Goal: Transaction & Acquisition: Purchase product/service

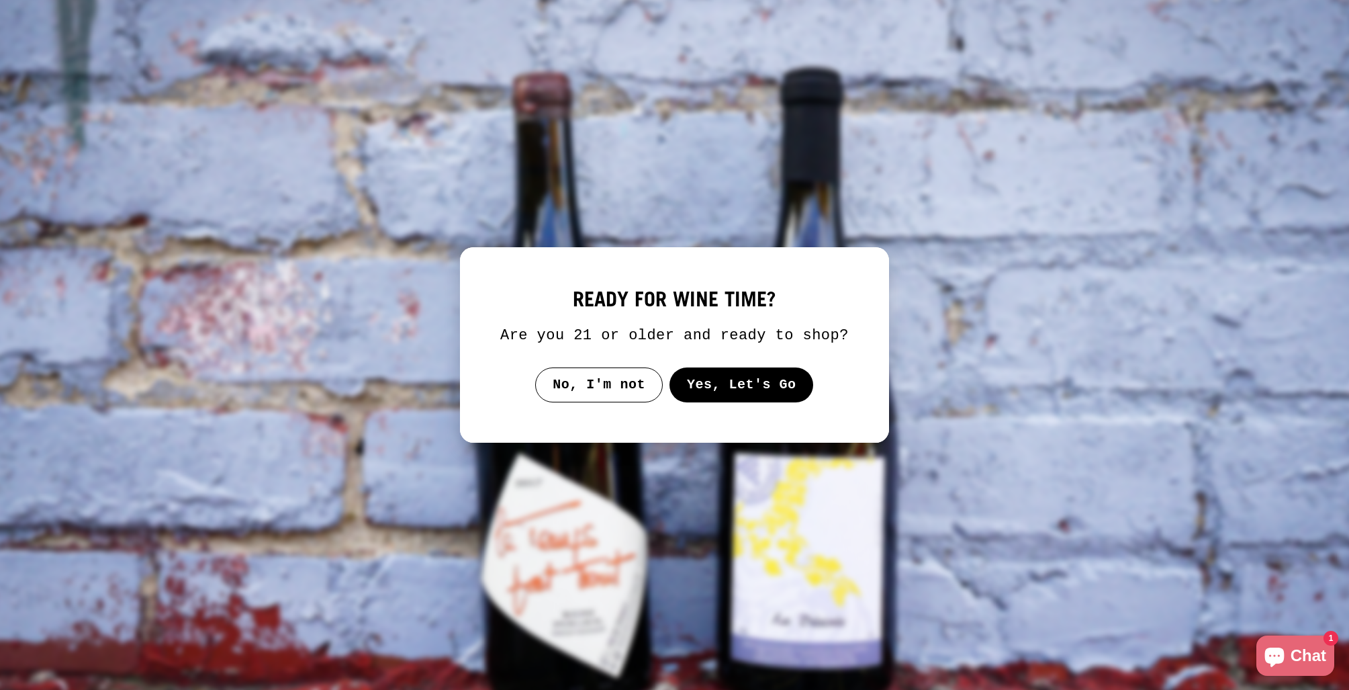
click at [725, 385] on button "Yes, Let's Go" at bounding box center [741, 384] width 144 height 35
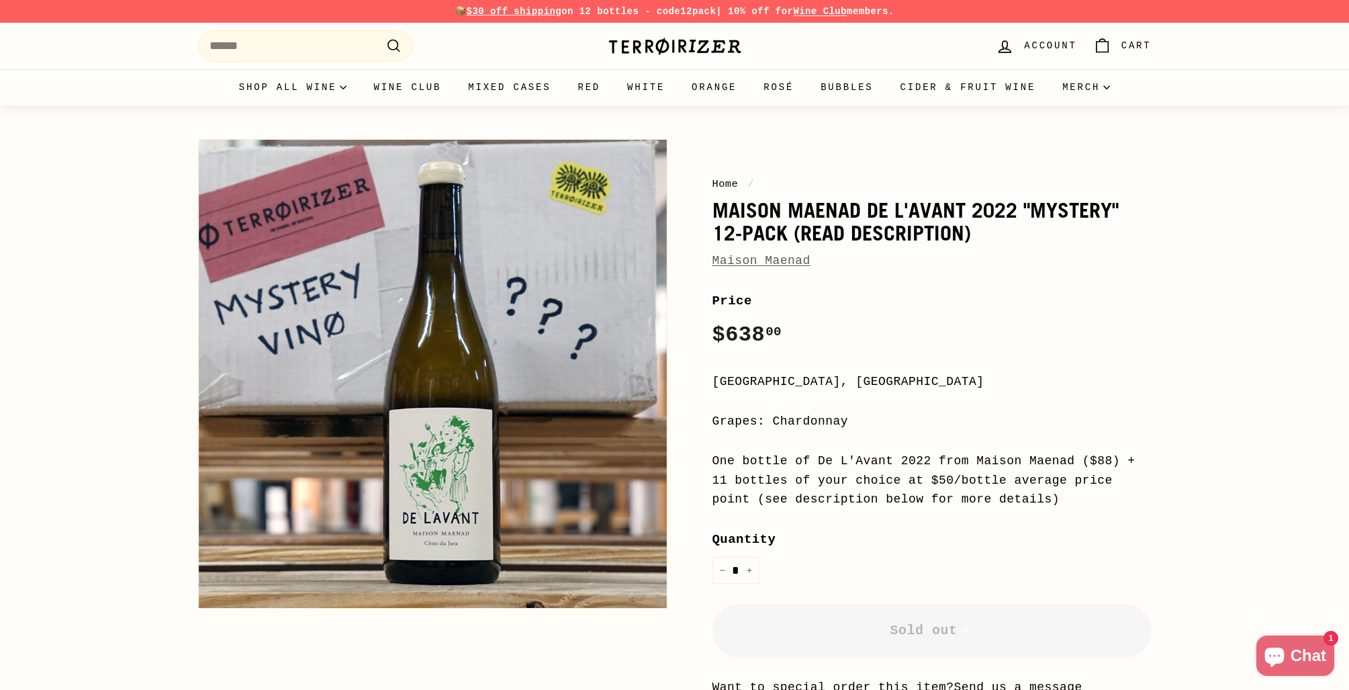
click at [764, 258] on link "Maison Maenad" at bounding box center [761, 260] width 98 height 13
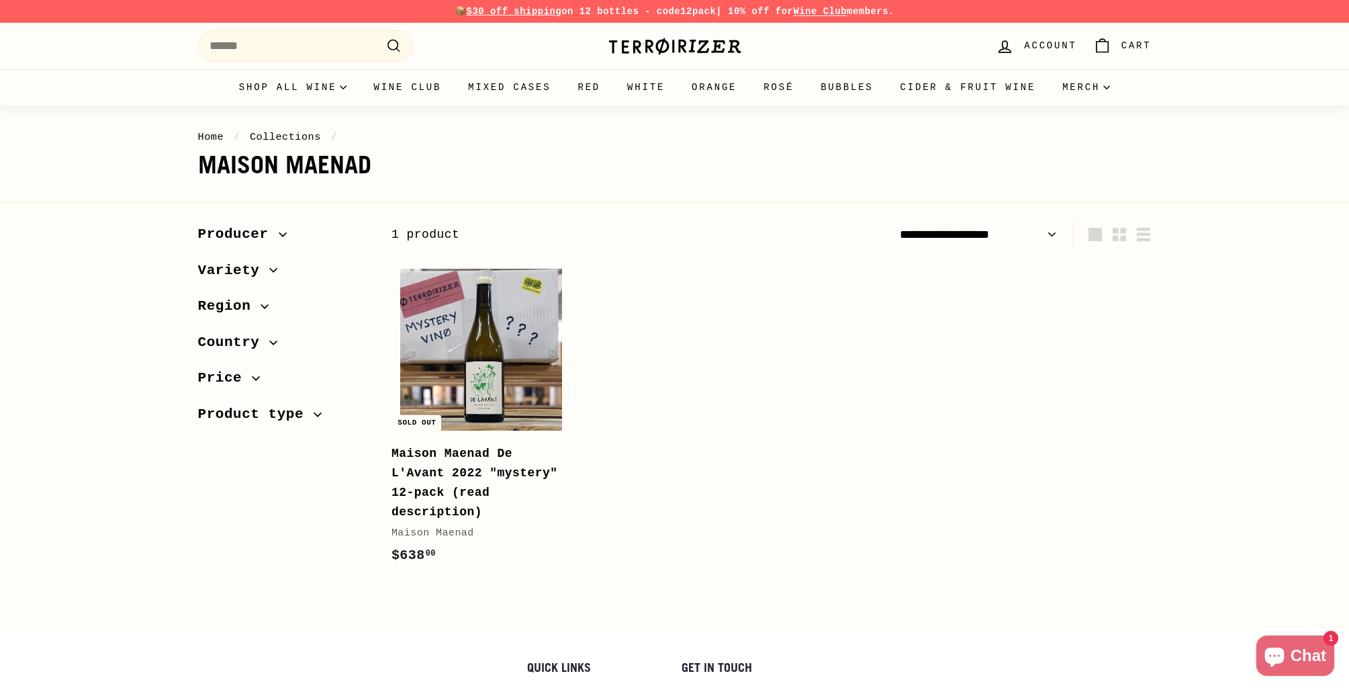
click at [676, 47] on img at bounding box center [675, 46] width 134 height 19
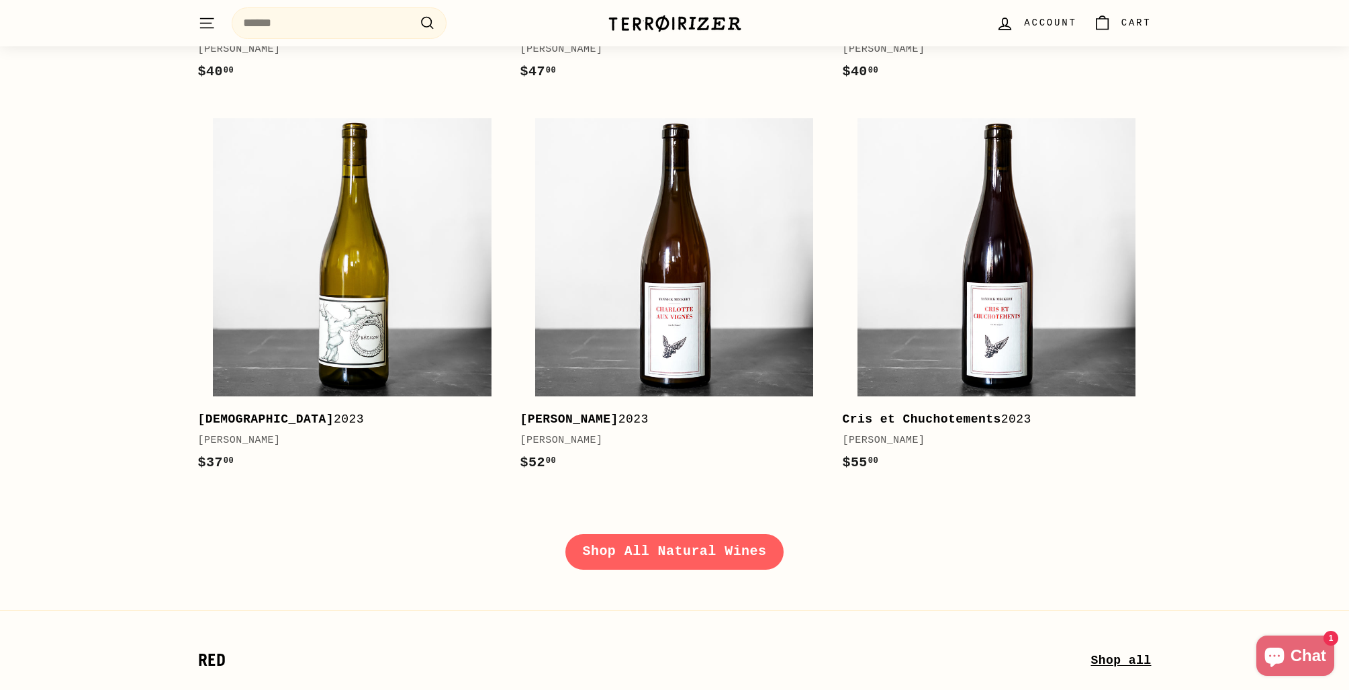
scroll to position [1777, 0]
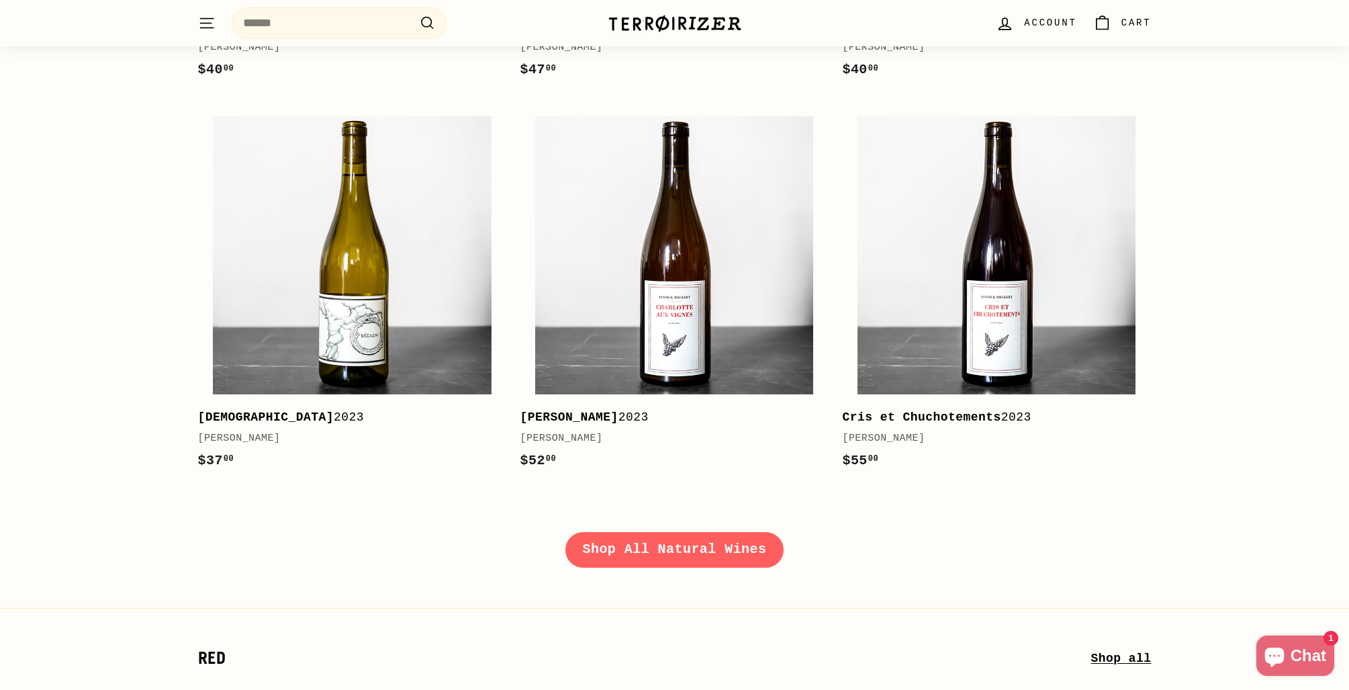
click at [751, 549] on link "Shop All Natural Wines" at bounding box center [674, 549] width 219 height 35
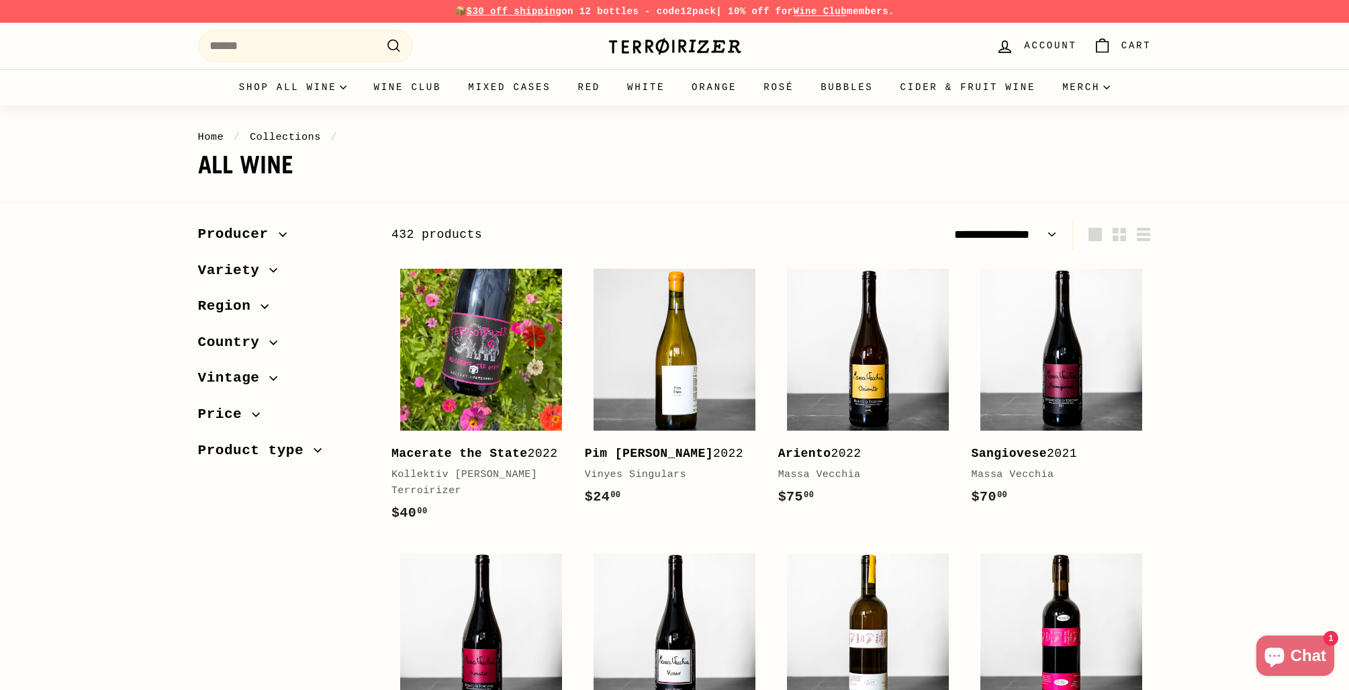
select select "**********"
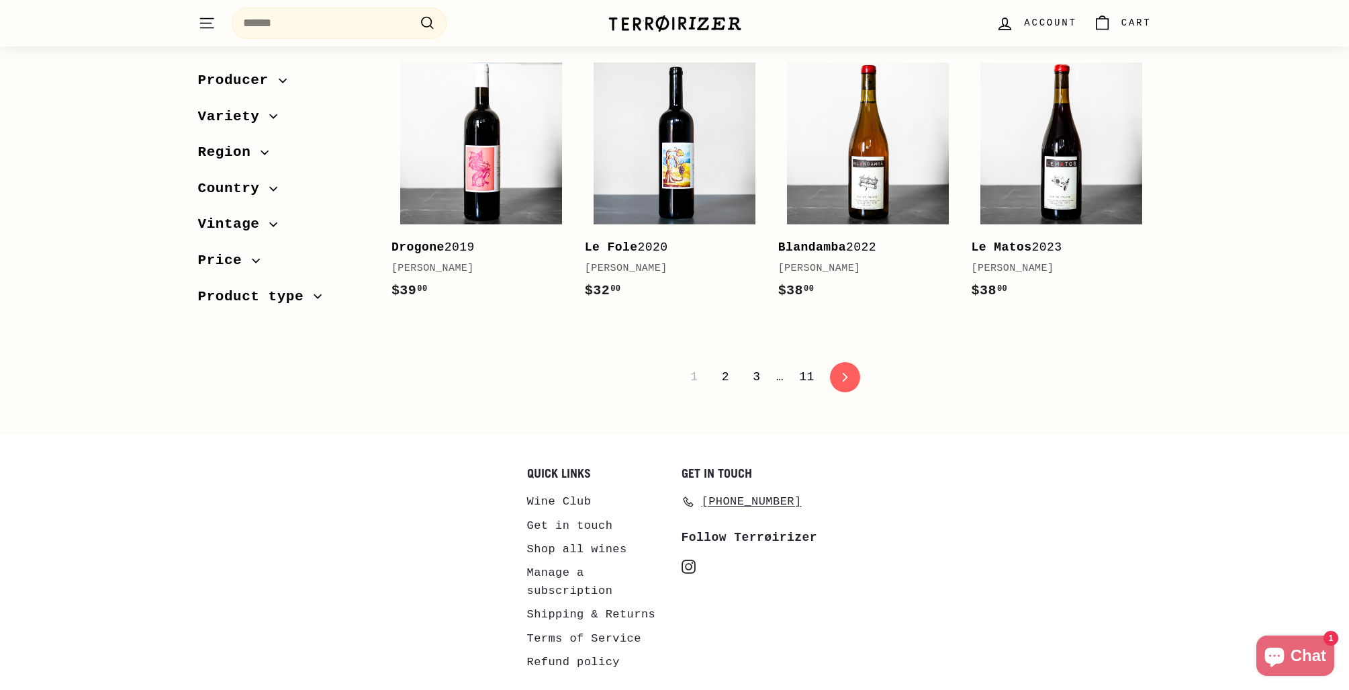
scroll to position [2754, 0]
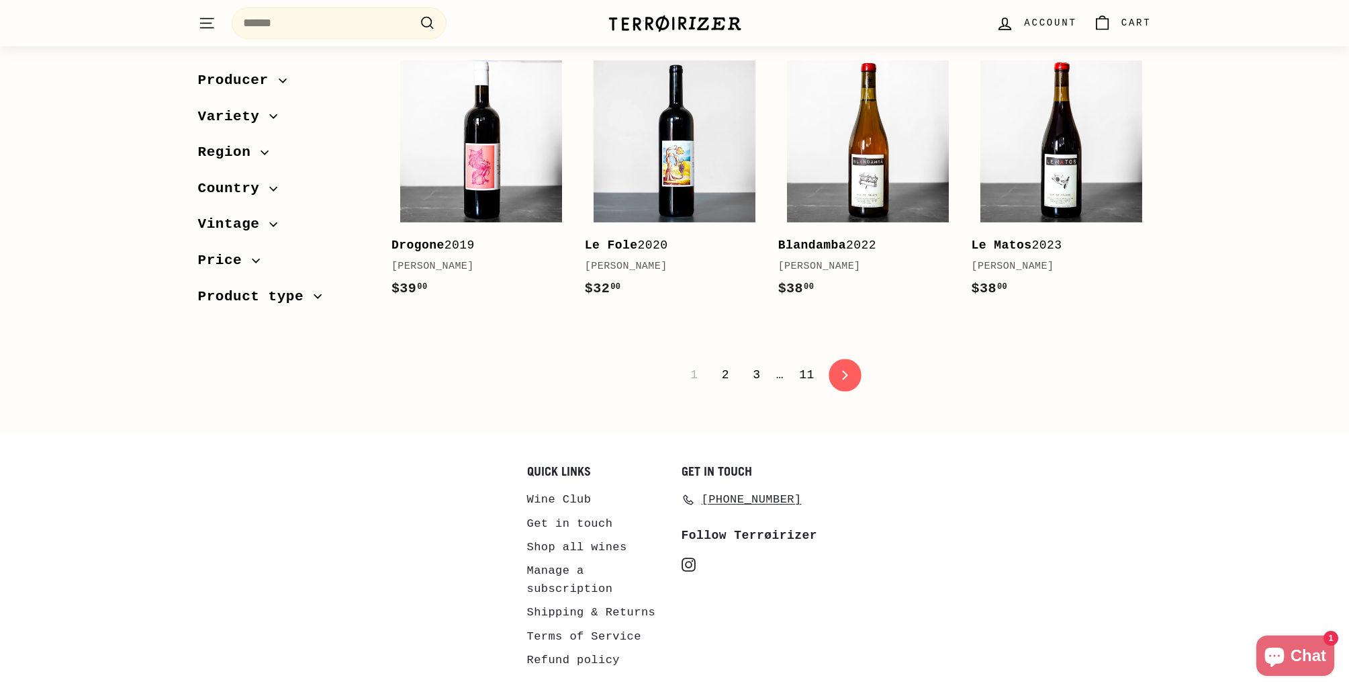
click at [842, 387] on link "icon-chevron Next" at bounding box center [845, 375] width 33 height 33
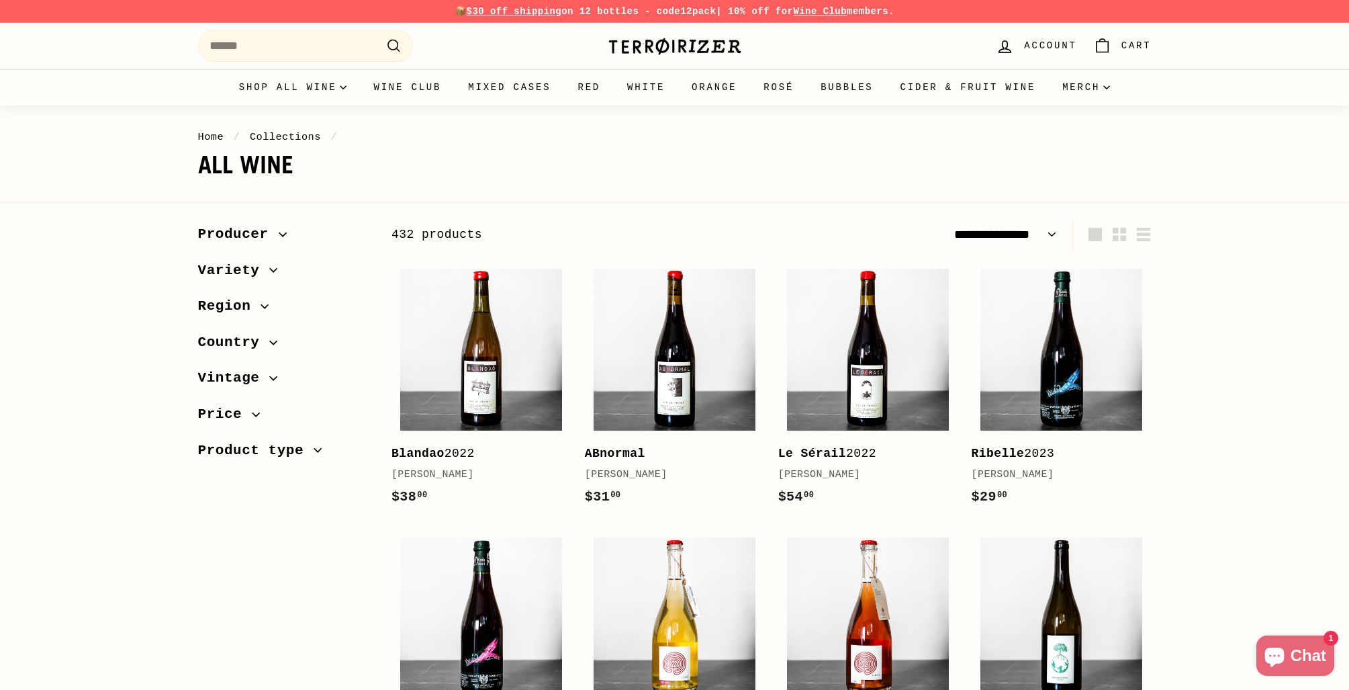
select select "**********"
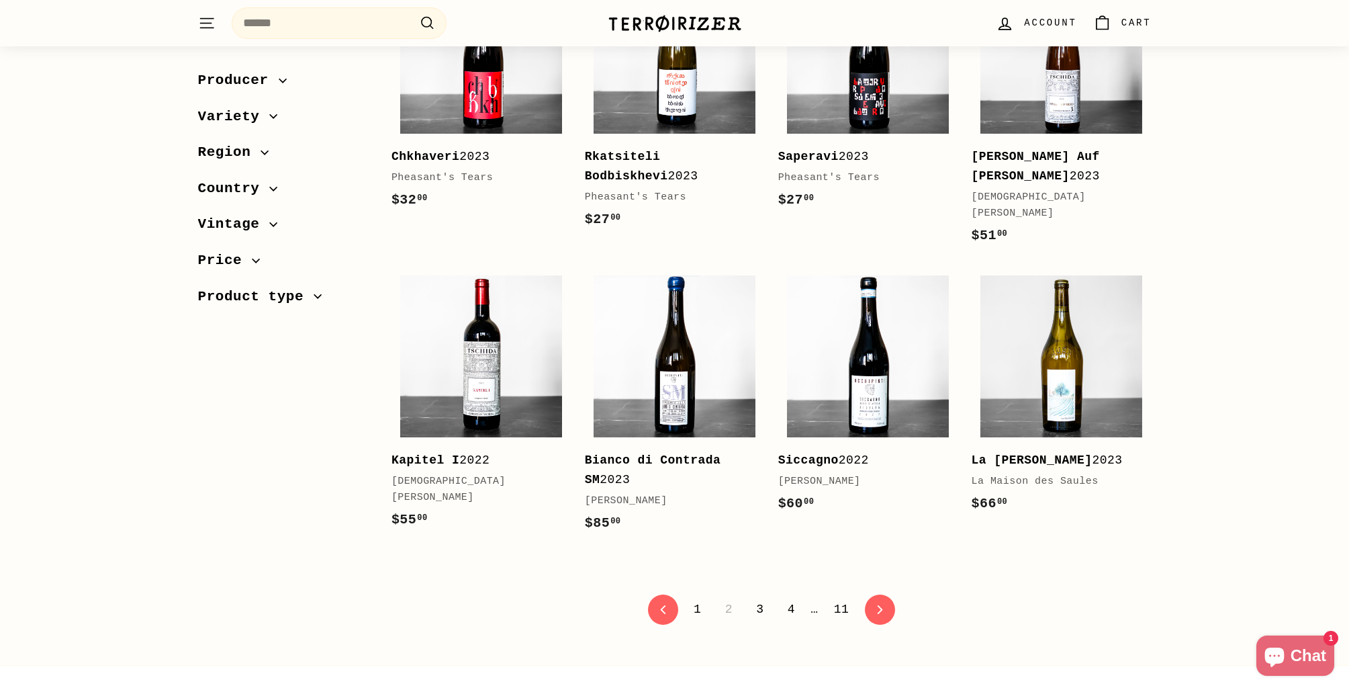
scroll to position [2623, 0]
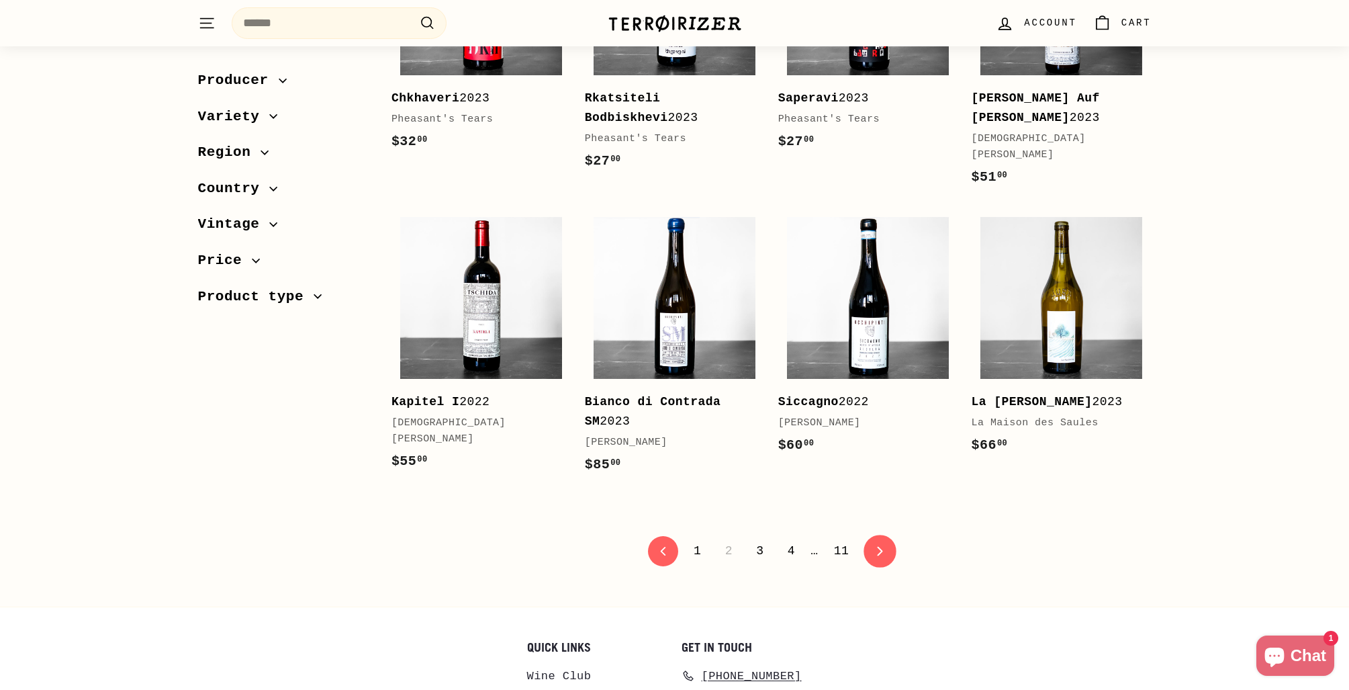
click at [878, 546] on icon "icon-chevron" at bounding box center [879, 550] width 9 height 9
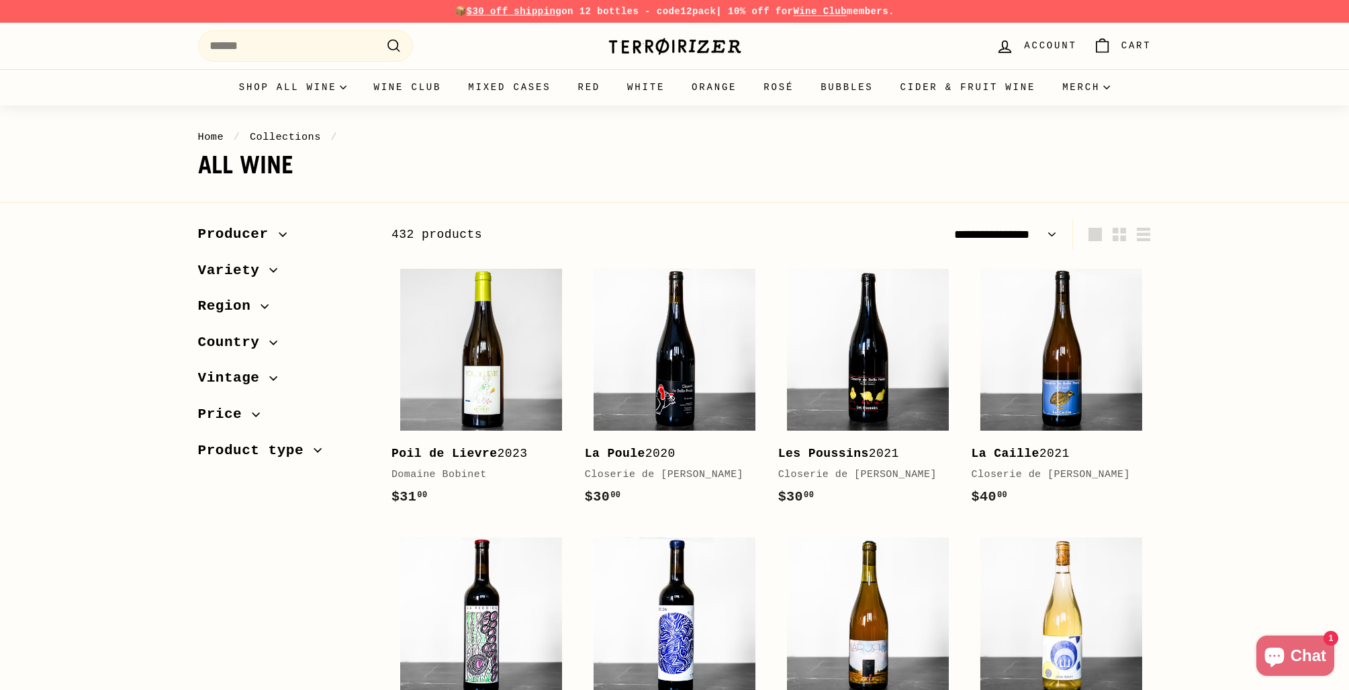
select select "**********"
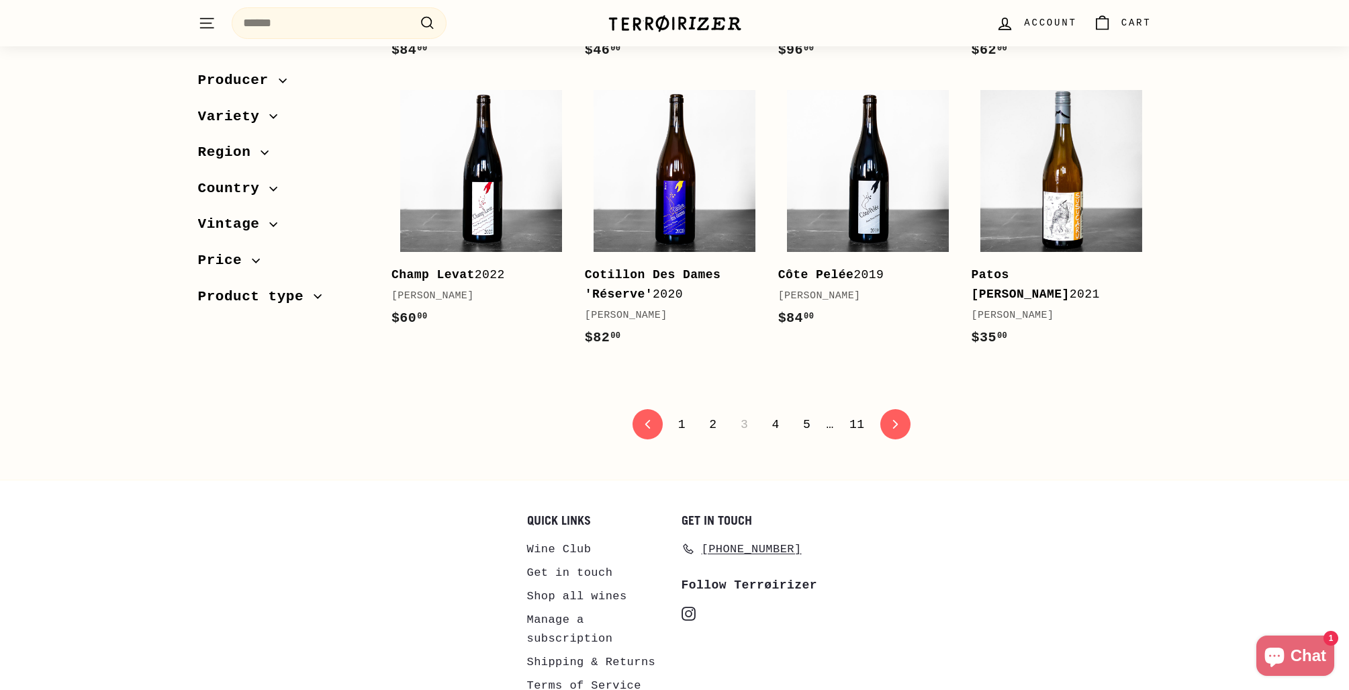
scroll to position [2651, 0]
click at [899, 427] on icon "icon-chevron" at bounding box center [894, 422] width 9 height 9
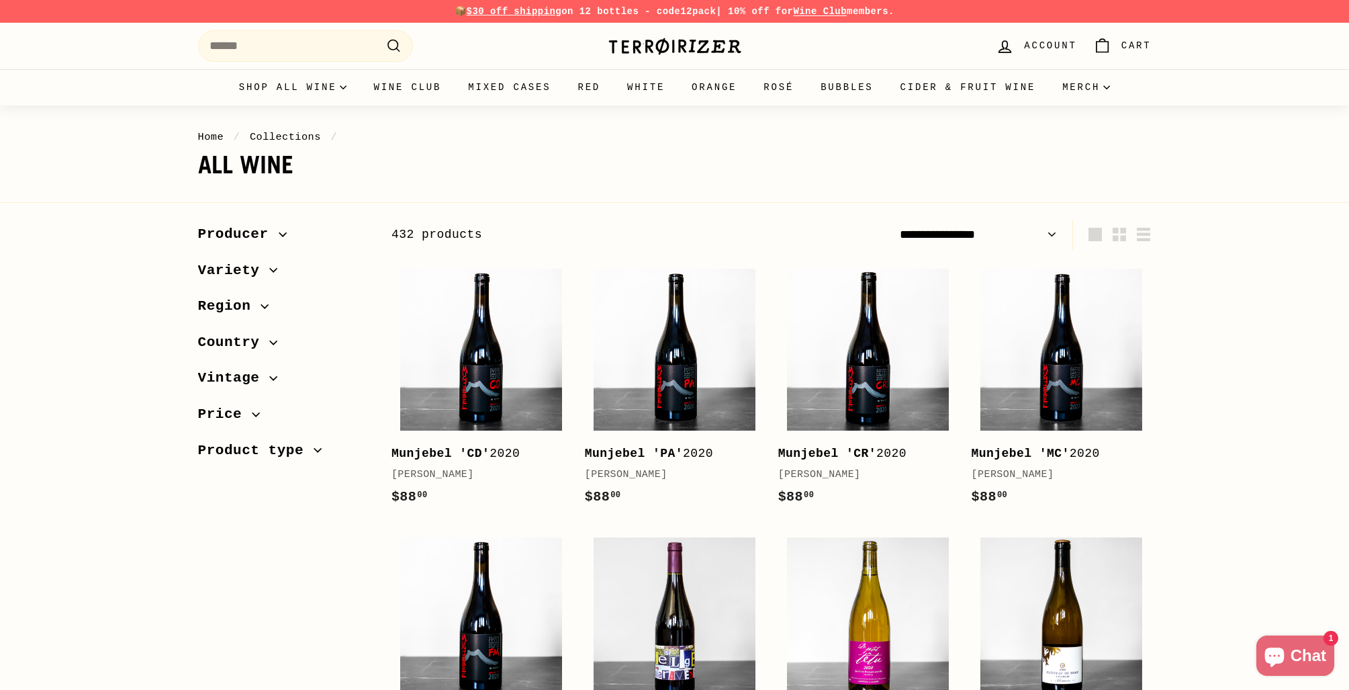
click at [993, 232] on select "**********" at bounding box center [978, 235] width 169 height 30
select select "**********"
click at [894, 220] on select "**********" at bounding box center [978, 235] width 169 height 30
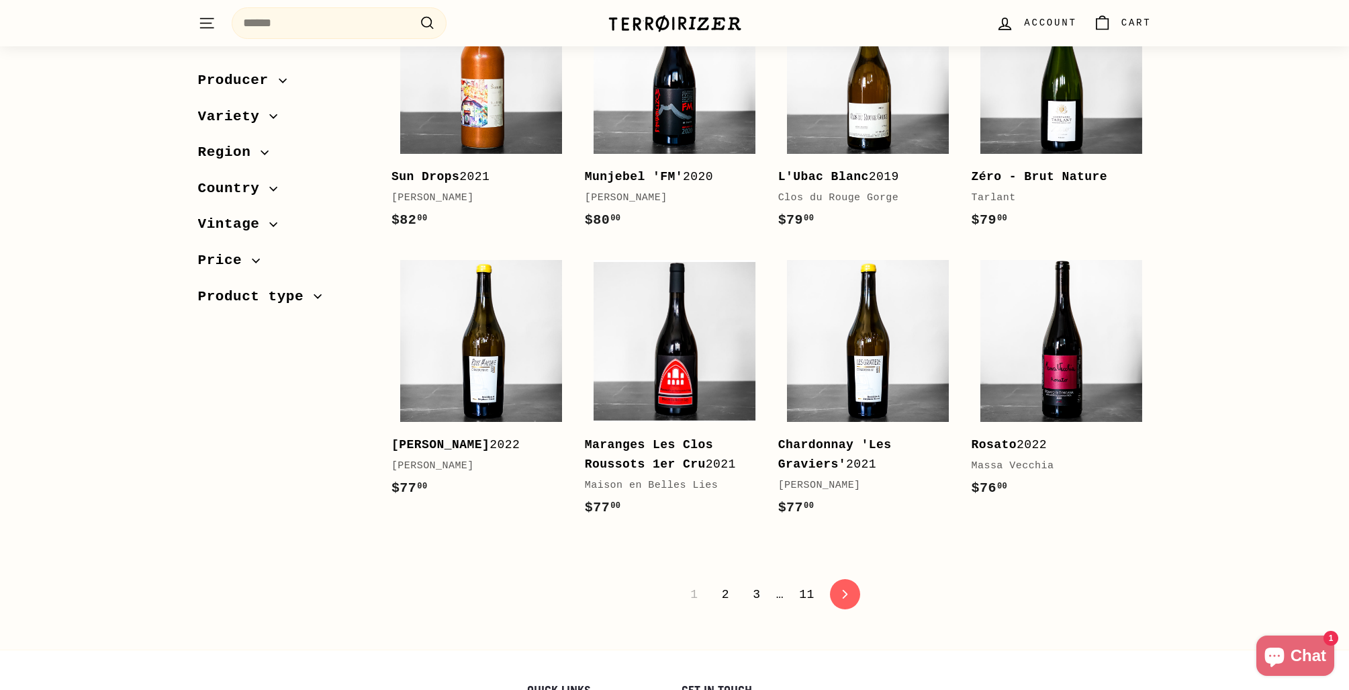
scroll to position [2594, 0]
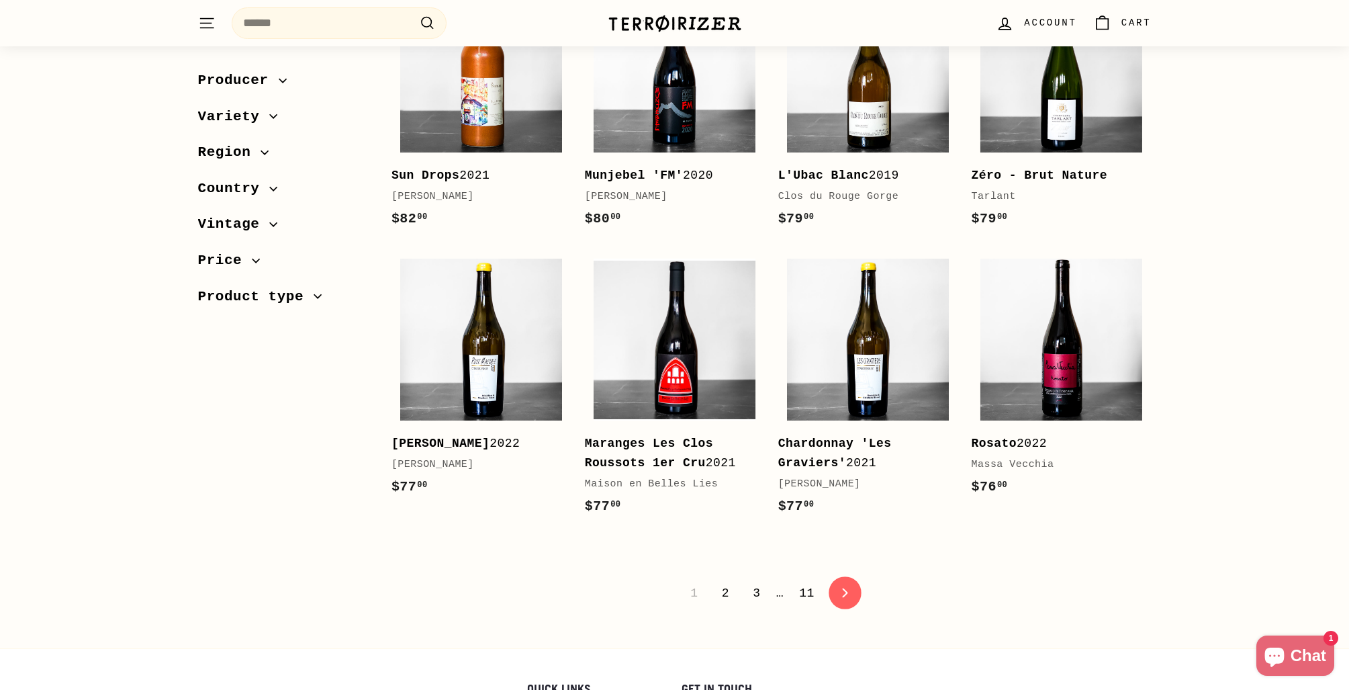
click at [847, 597] on icon at bounding box center [845, 592] width 5 height 9
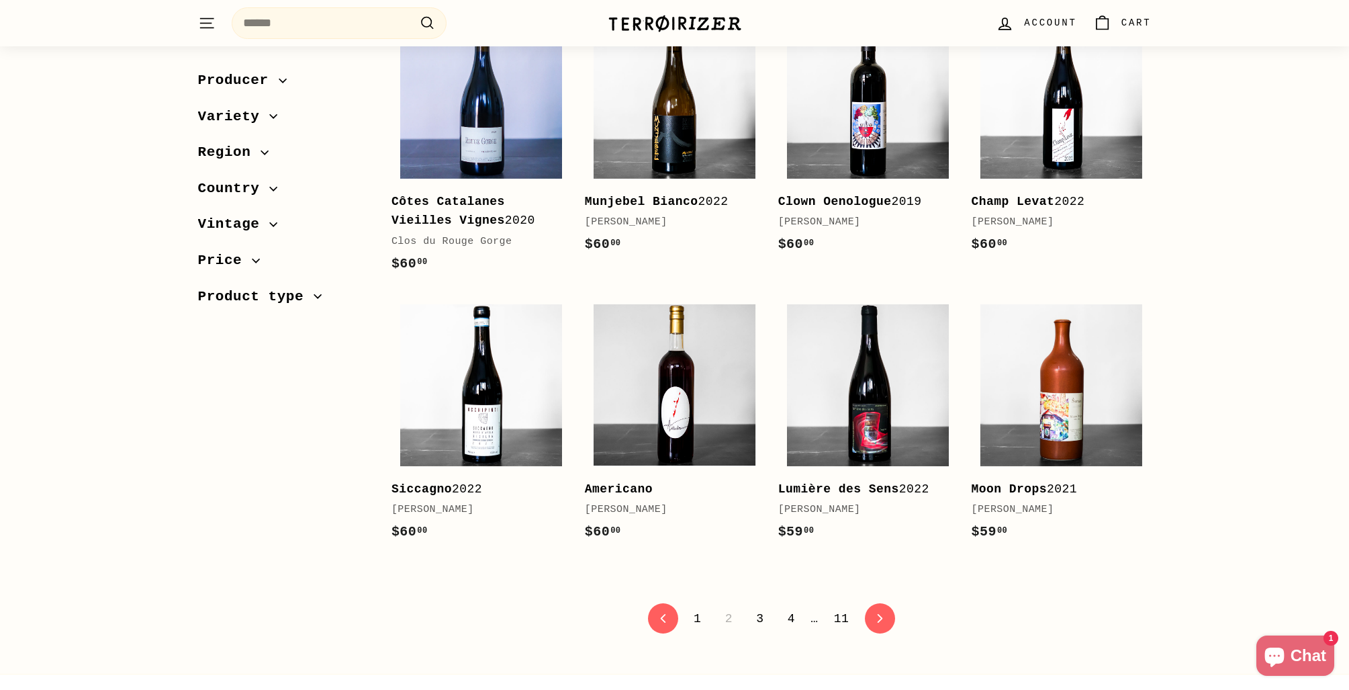
scroll to position [2514, 0]
click at [880, 613] on icon at bounding box center [879, 617] width 5 height 9
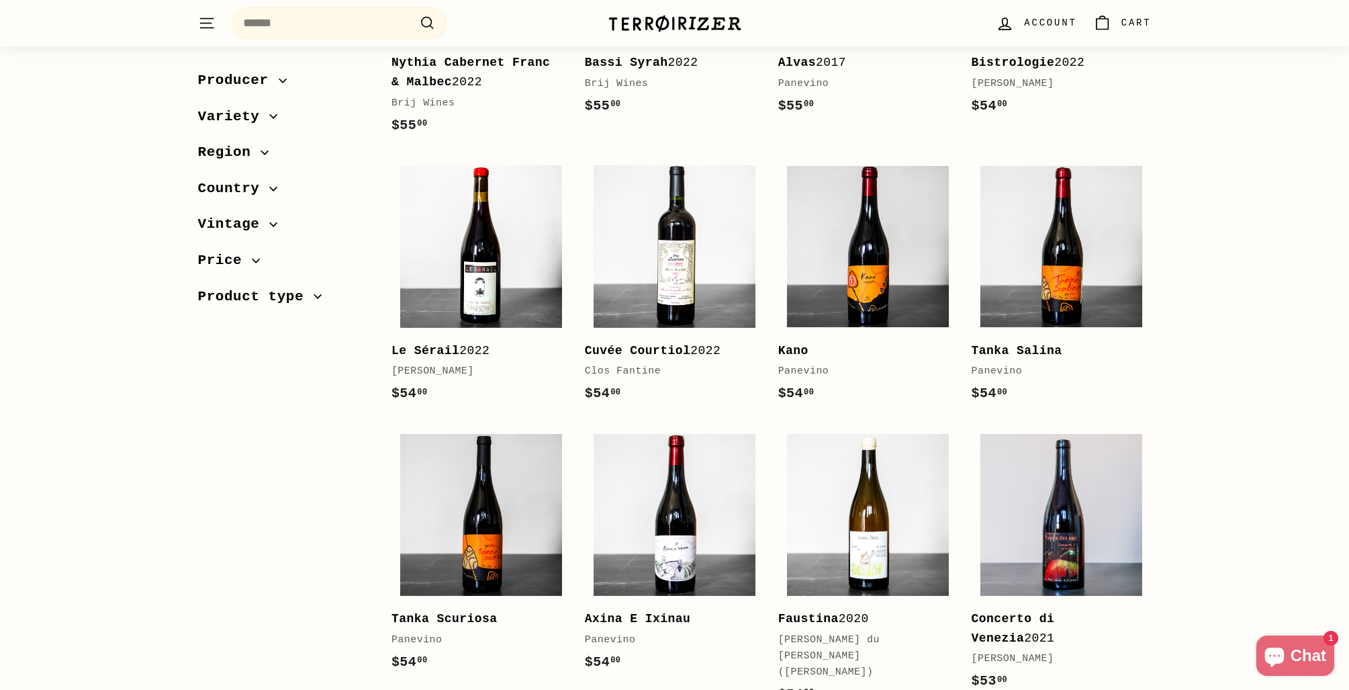
scroll to position [2541, 0]
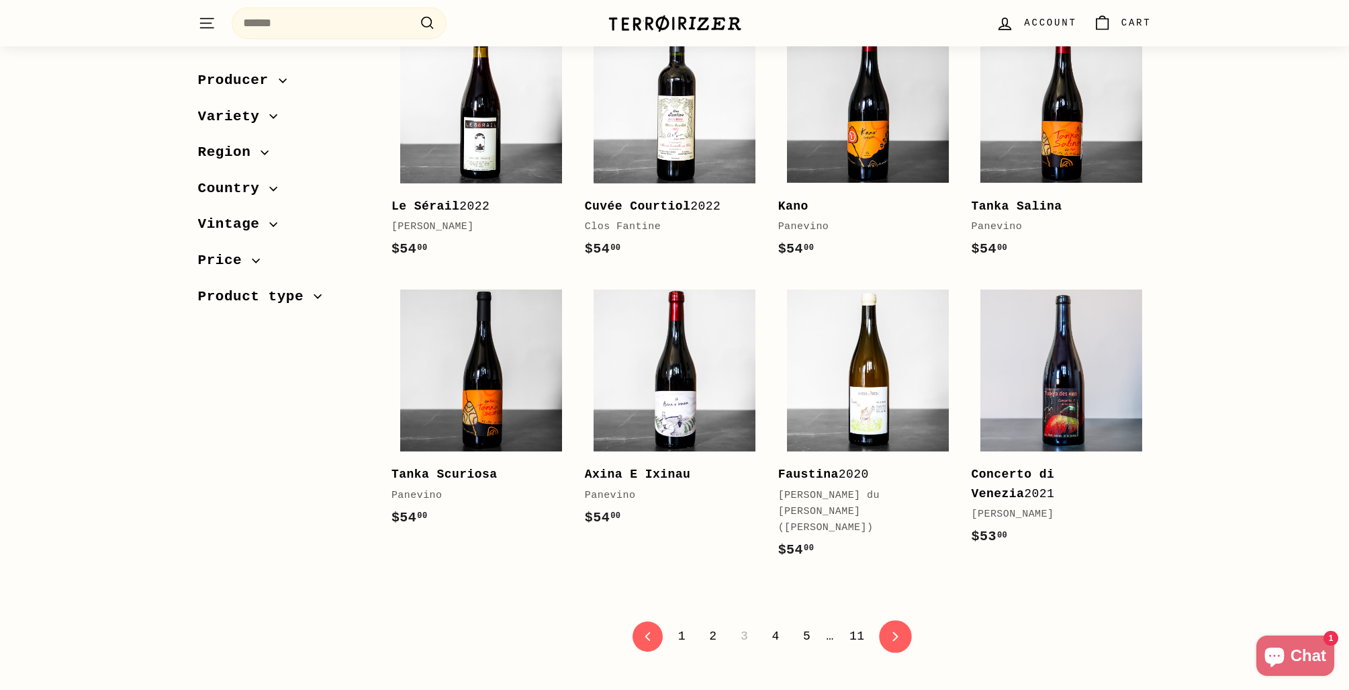
click at [898, 631] on icon "icon-chevron" at bounding box center [894, 635] width 9 height 9
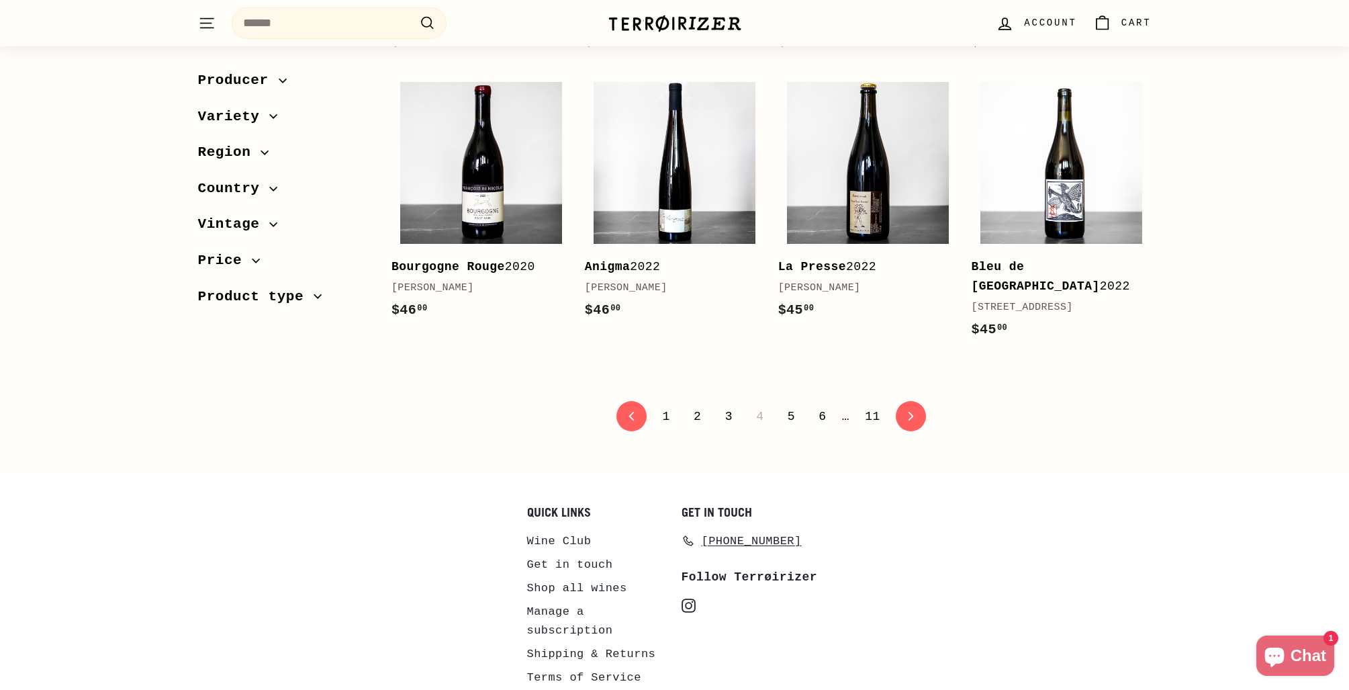
scroll to position [2814, 0]
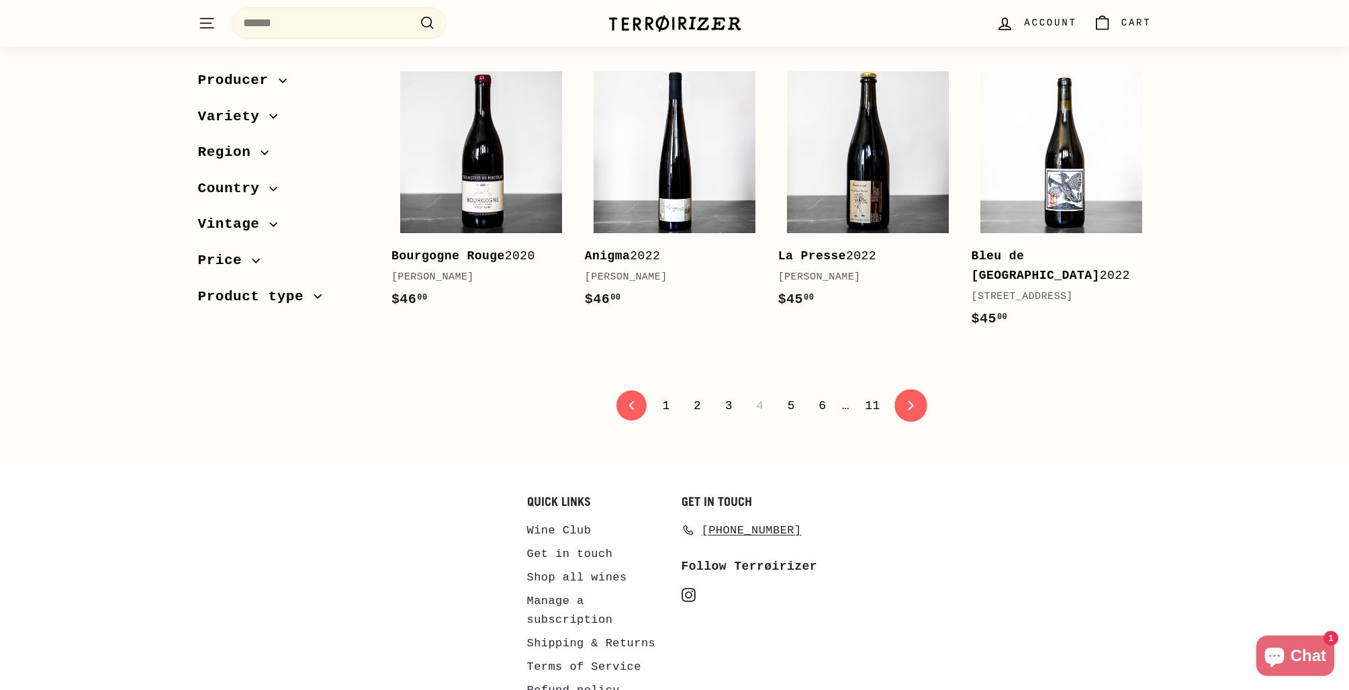
click at [911, 389] on link "icon-chevron Next" at bounding box center [910, 405] width 33 height 33
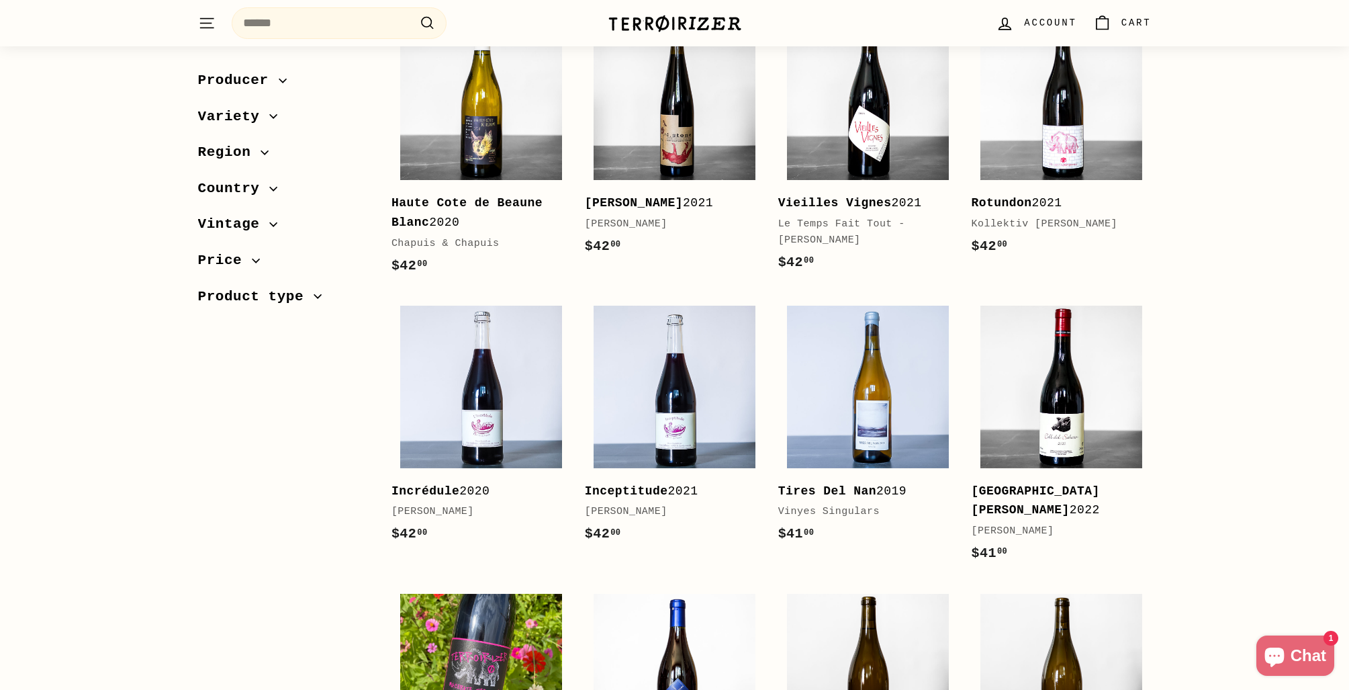
scroll to position [2605, 0]
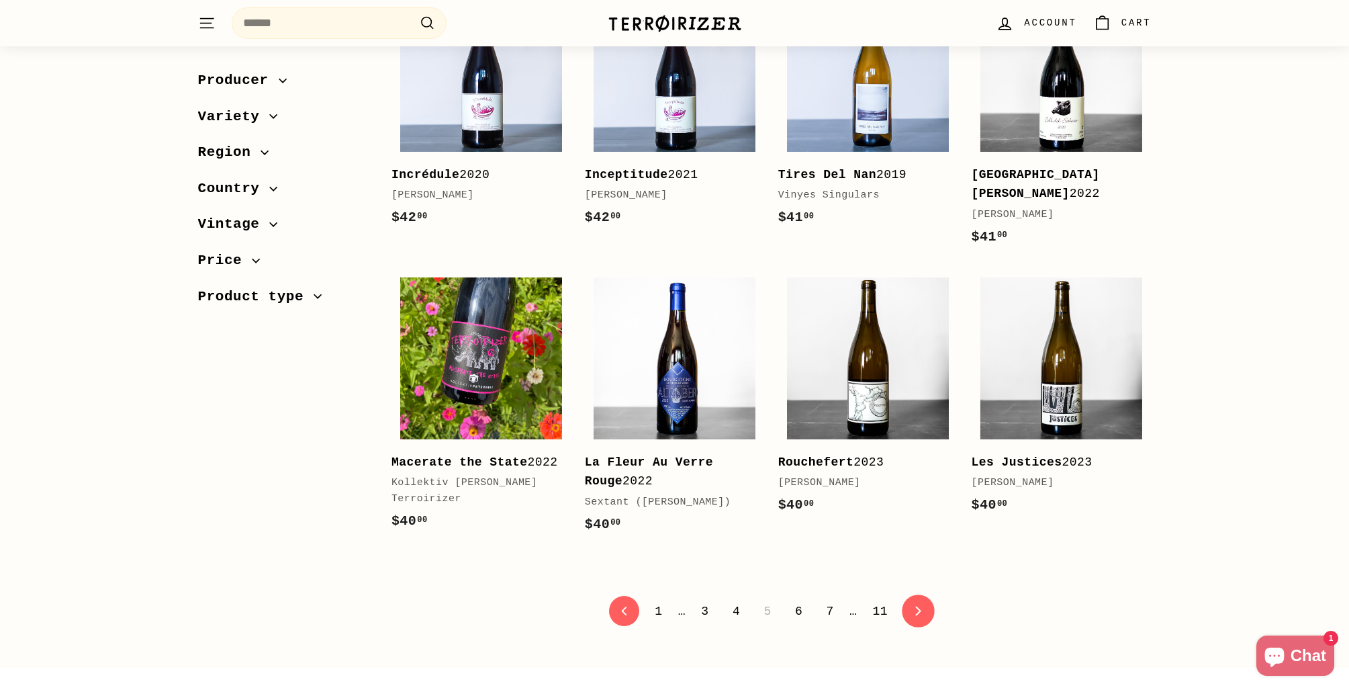
click at [917, 606] on icon "icon-chevron" at bounding box center [918, 610] width 9 height 9
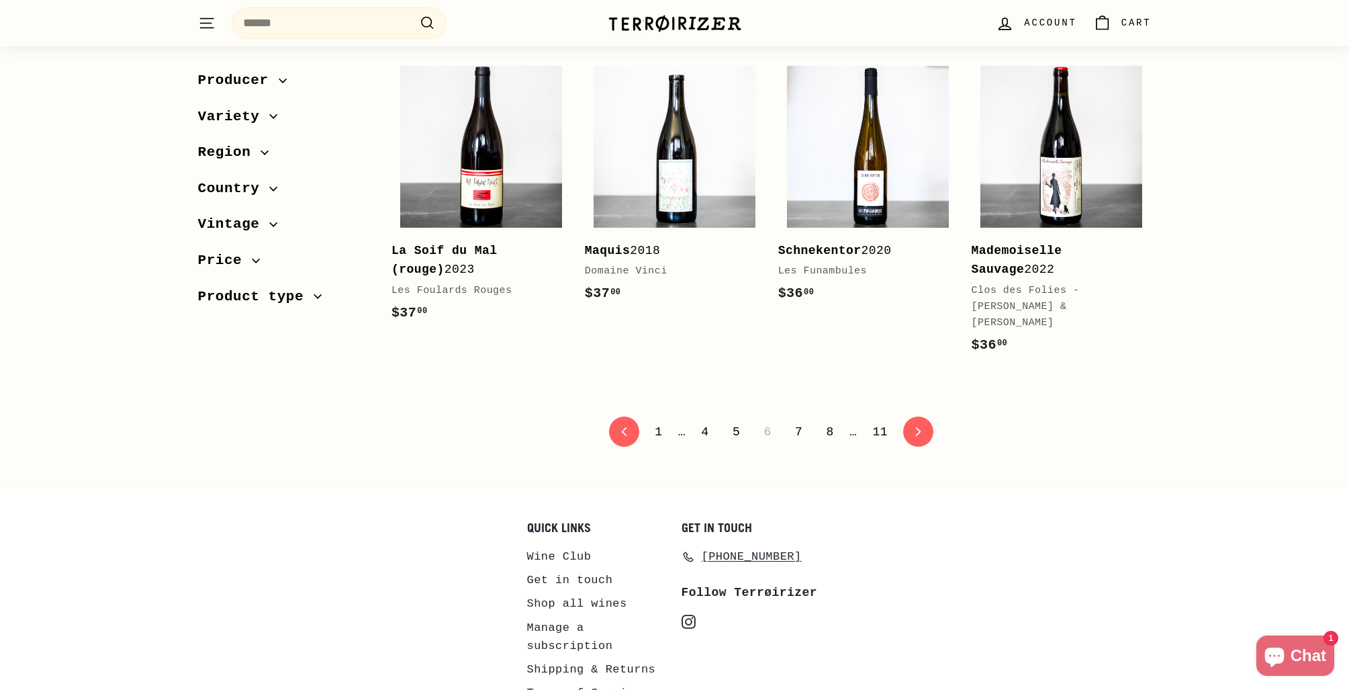
scroll to position [2725, 0]
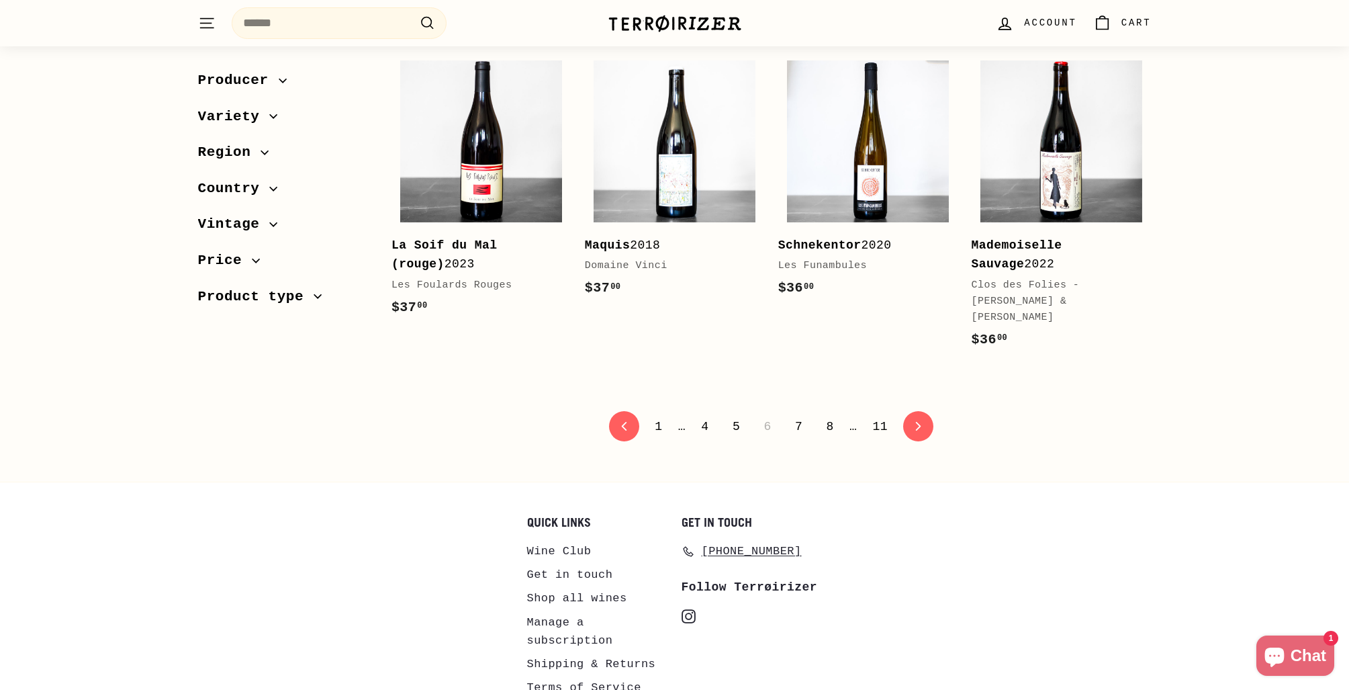
click at [900, 419] on div "Previous 1 … 4 5 6 7 8 … 11 icon-chevron Next" at bounding box center [771, 426] width 760 height 30
click at [917, 422] on icon at bounding box center [918, 426] width 5 height 9
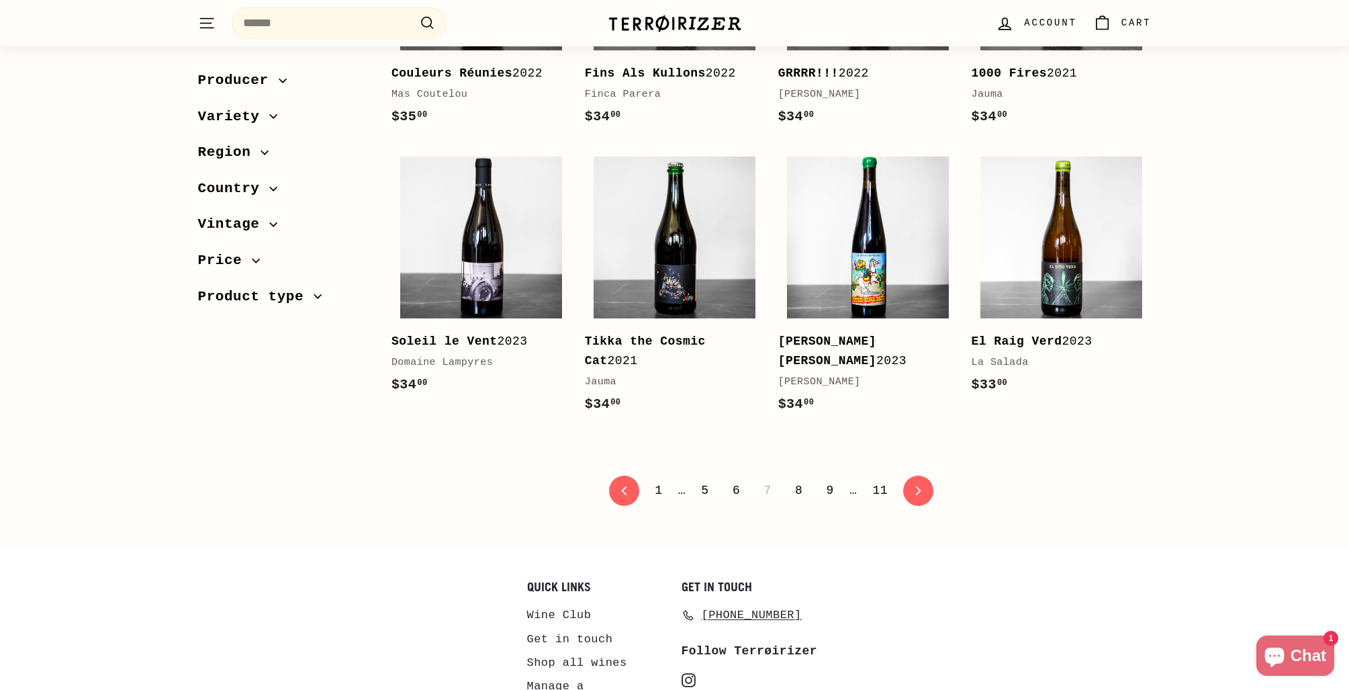
scroll to position [2646, 0]
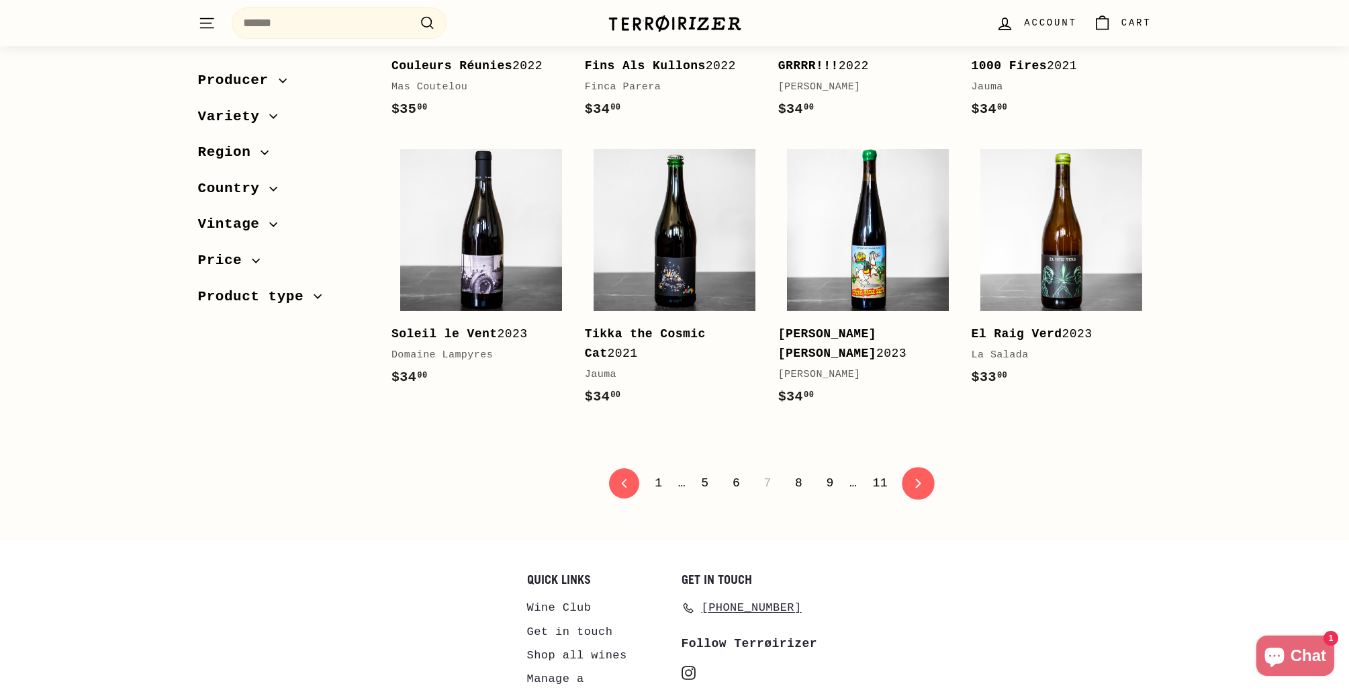
click at [925, 467] on link "icon-chevron Next" at bounding box center [919, 483] width 33 height 33
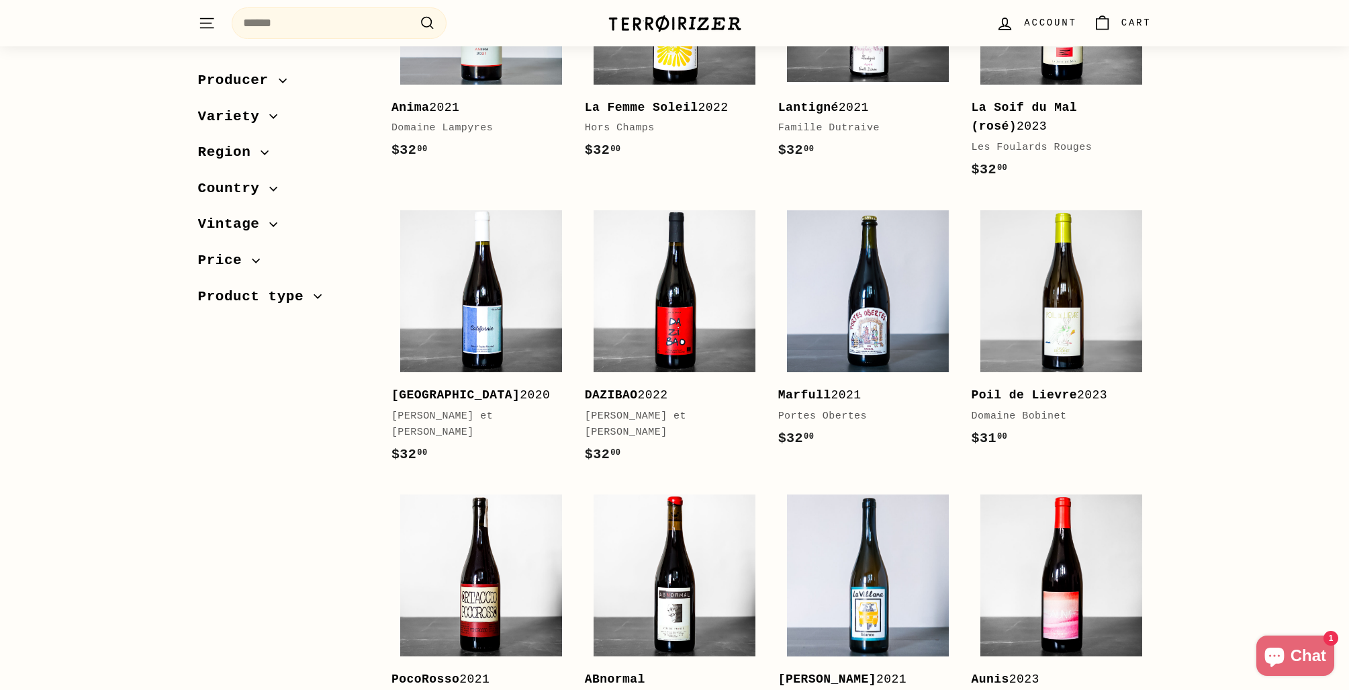
scroll to position [2315, 0]
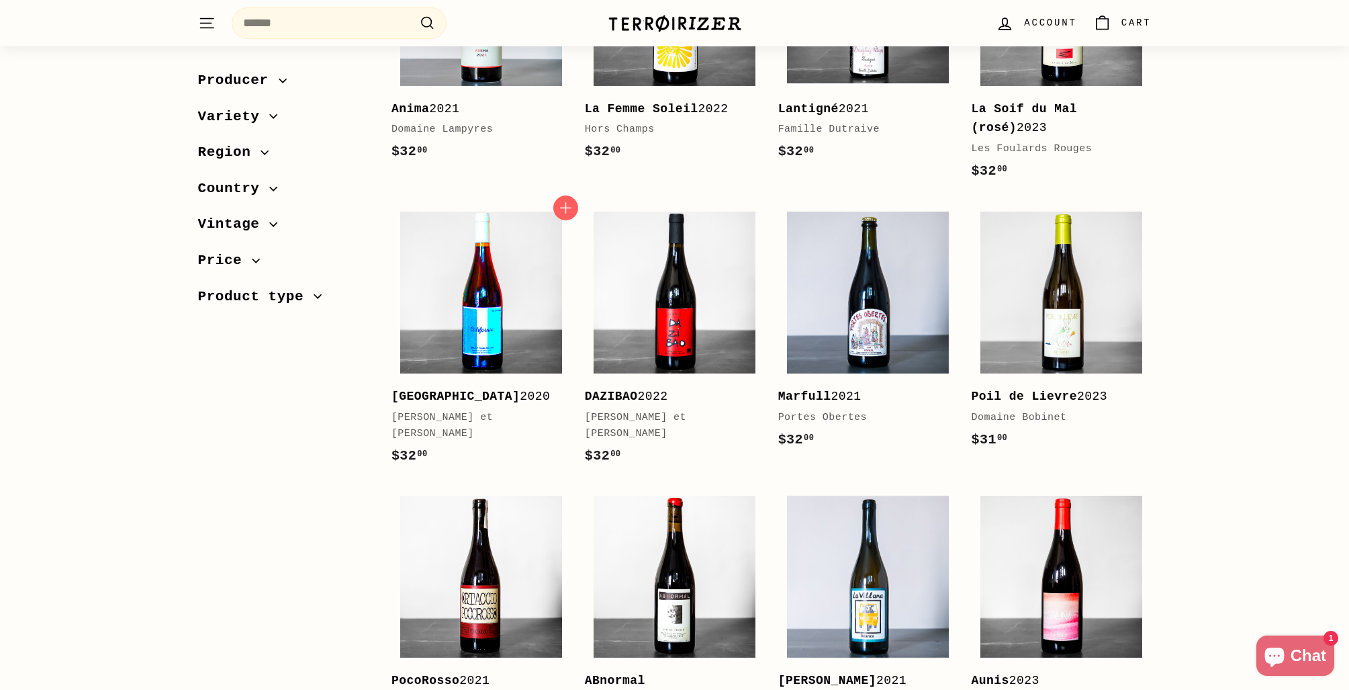
click at [526, 282] on img at bounding box center [481, 293] width 162 height 162
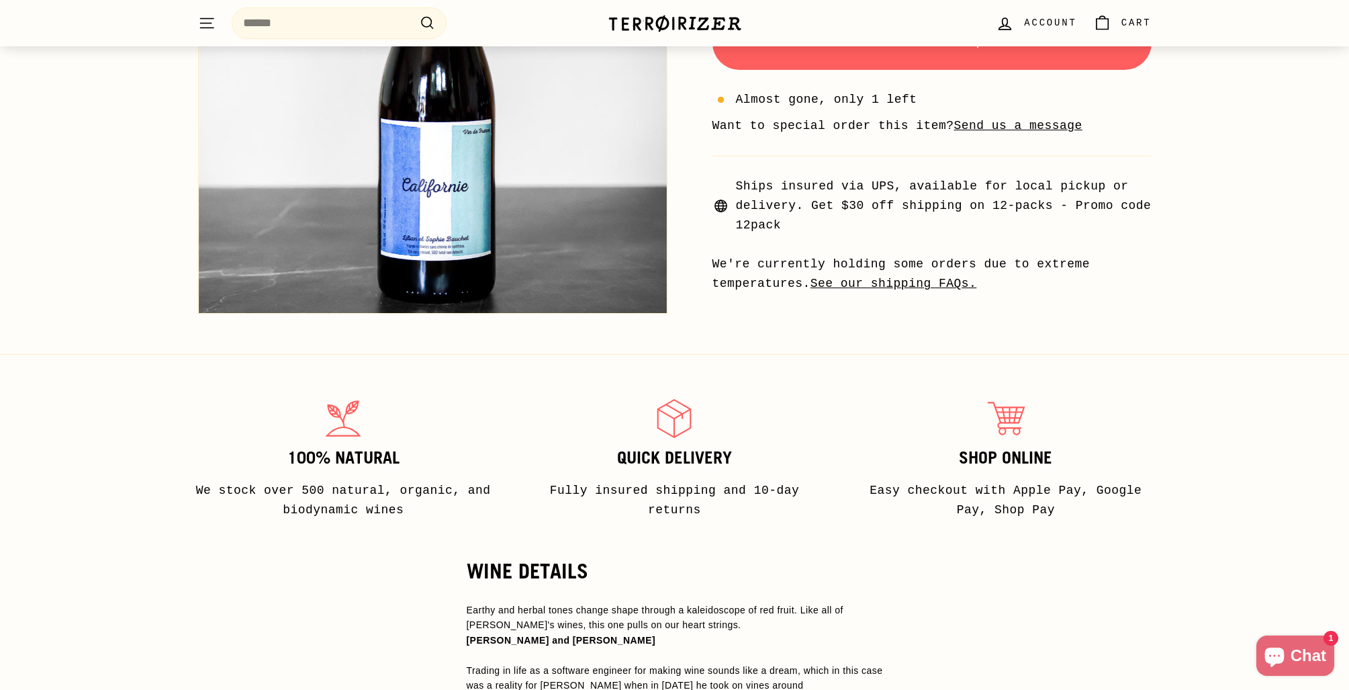
scroll to position [604, 0]
